Goal: Task Accomplishment & Management: Manage account settings

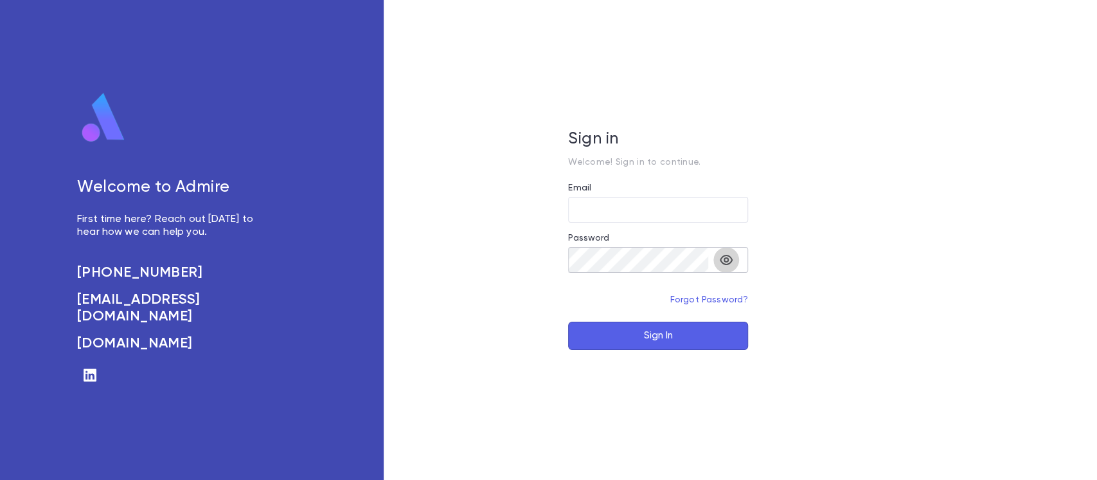
click at [733, 266] on icon "toggle password visibility" at bounding box center [726, 259] width 15 height 15
click at [677, 221] on input "Email" at bounding box center [658, 209] width 180 height 25
type input "**********"
click at [707, 327] on button "Sign In" at bounding box center [658, 335] width 180 height 28
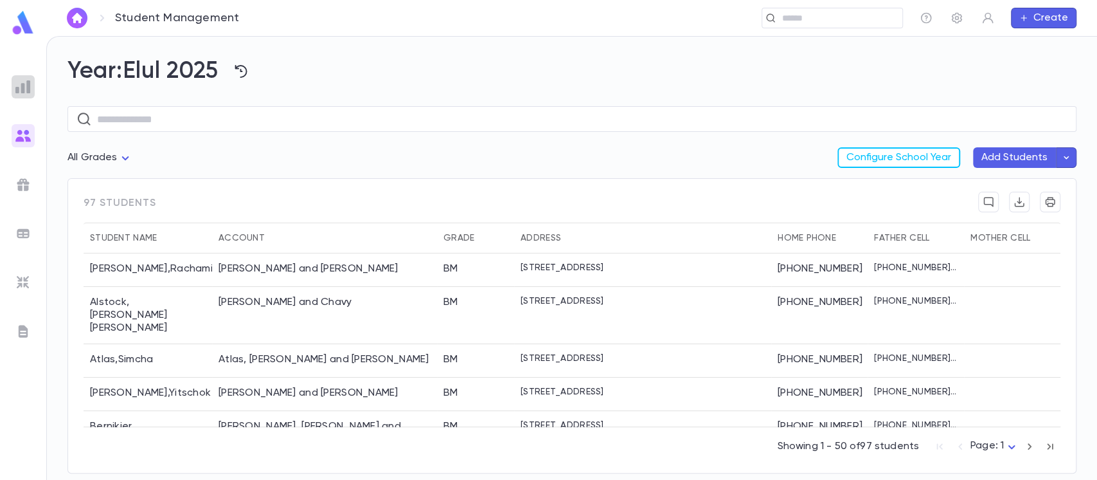
click at [17, 86] on img at bounding box center [22, 86] width 15 height 15
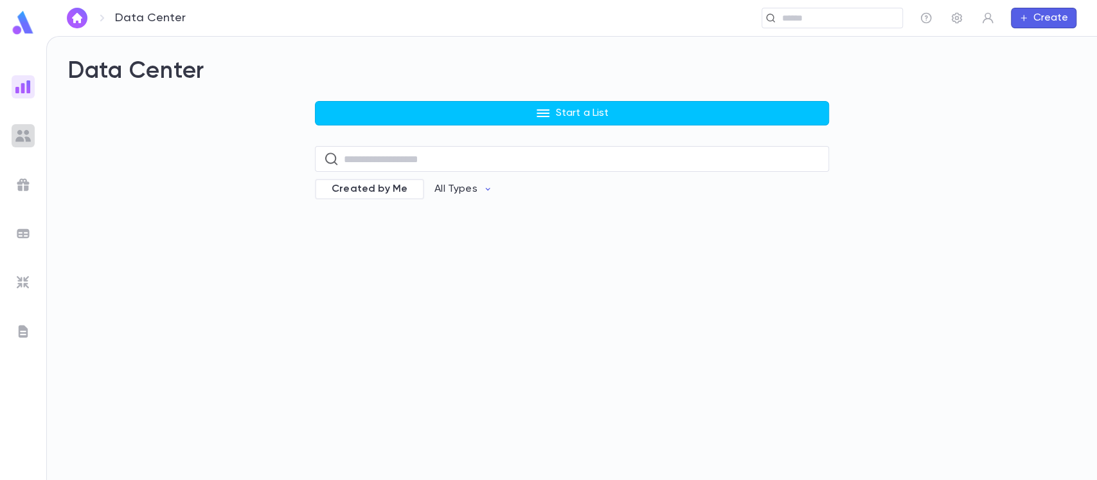
click at [20, 134] on img at bounding box center [22, 135] width 15 height 15
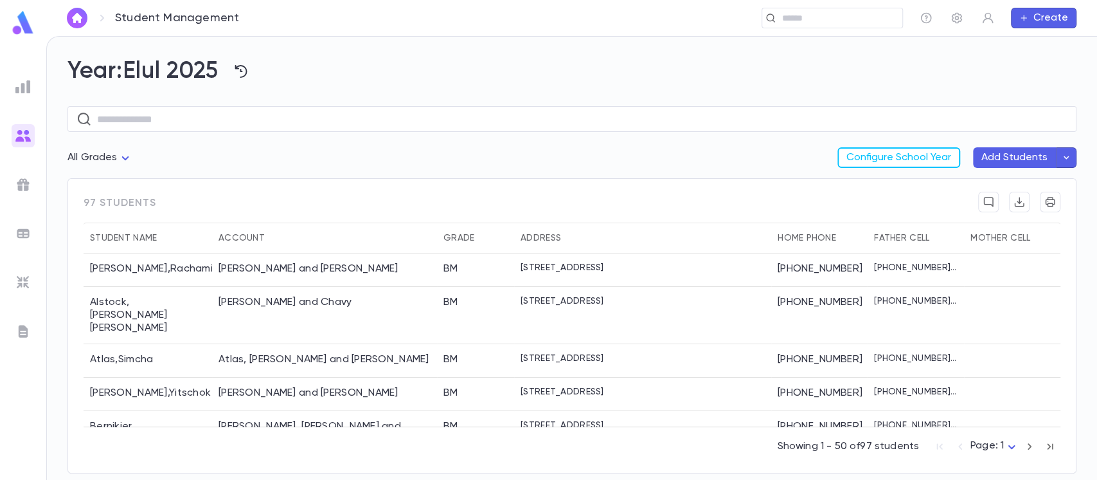
click at [18, 231] on img at bounding box center [22, 233] width 15 height 15
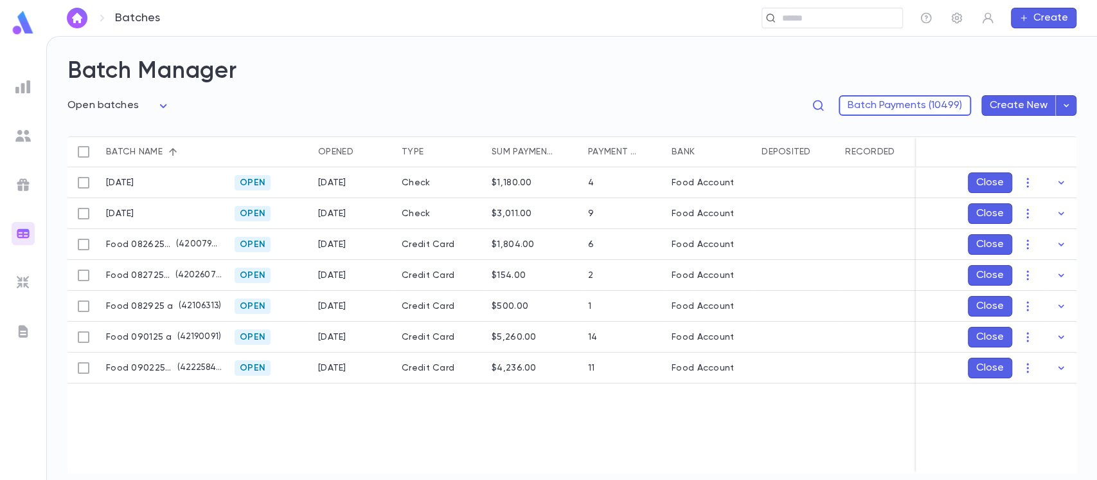
click at [30, 276] on img at bounding box center [22, 282] width 15 height 15
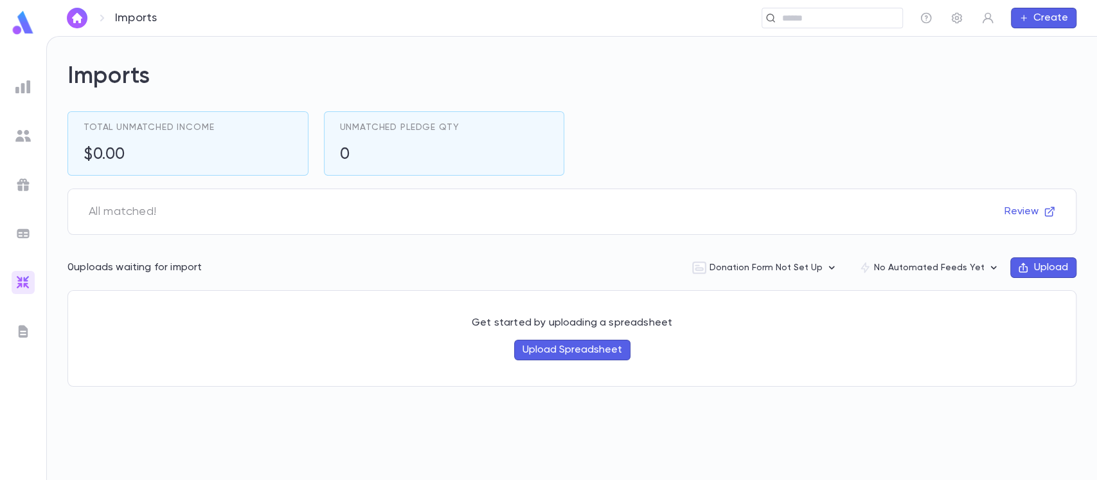
click at [30, 323] on img at bounding box center [22, 330] width 15 height 15
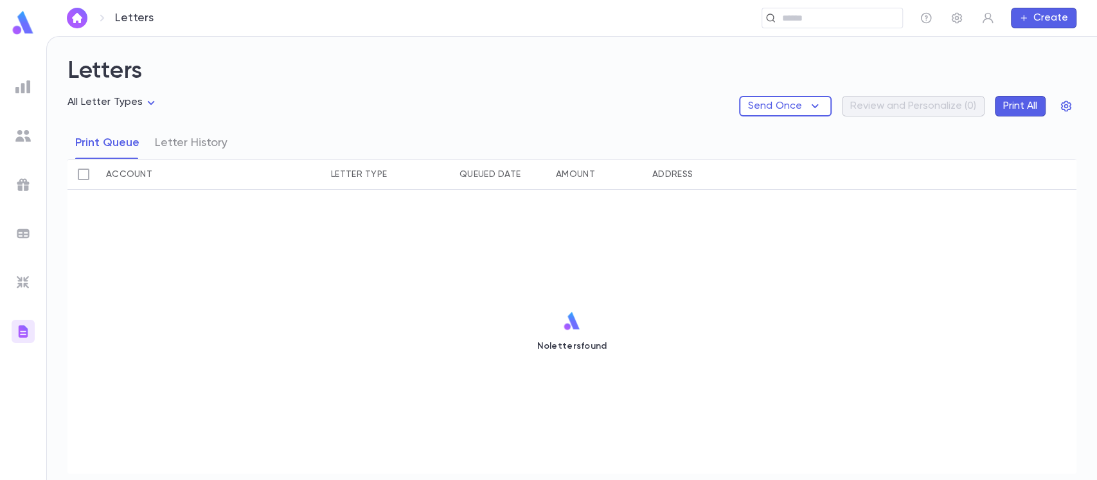
click at [33, 96] on div at bounding box center [23, 86] width 23 height 23
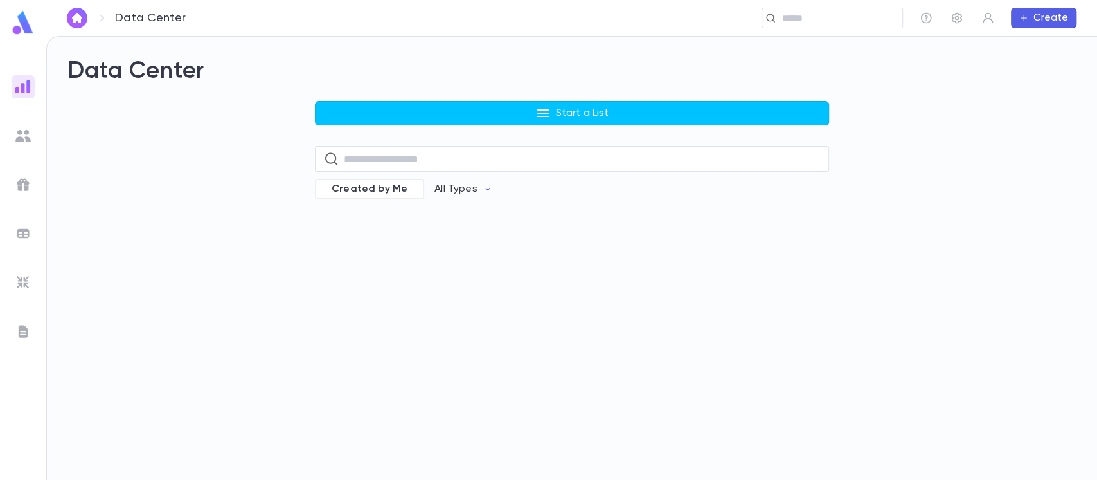
click at [0, 125] on ul at bounding box center [23, 275] width 46 height 410
click at [24, 131] on img at bounding box center [22, 135] width 15 height 15
